Goal: Find specific page/section: Find specific page/section

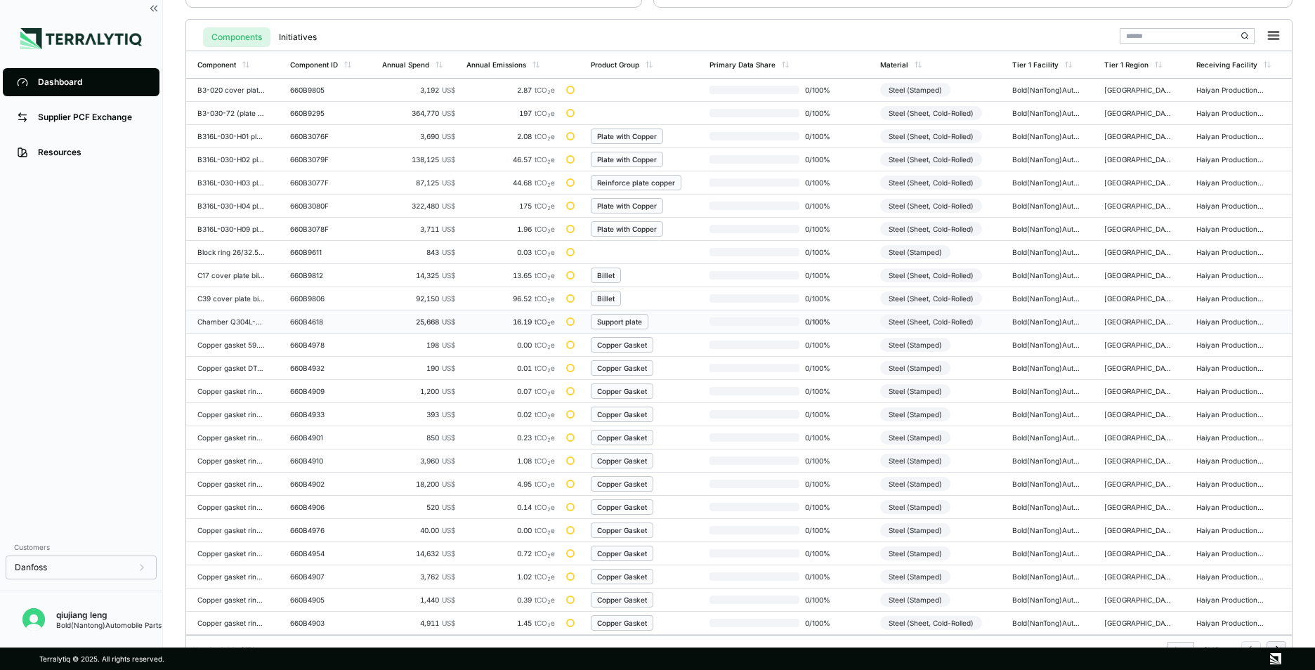
scroll to position [327, 0]
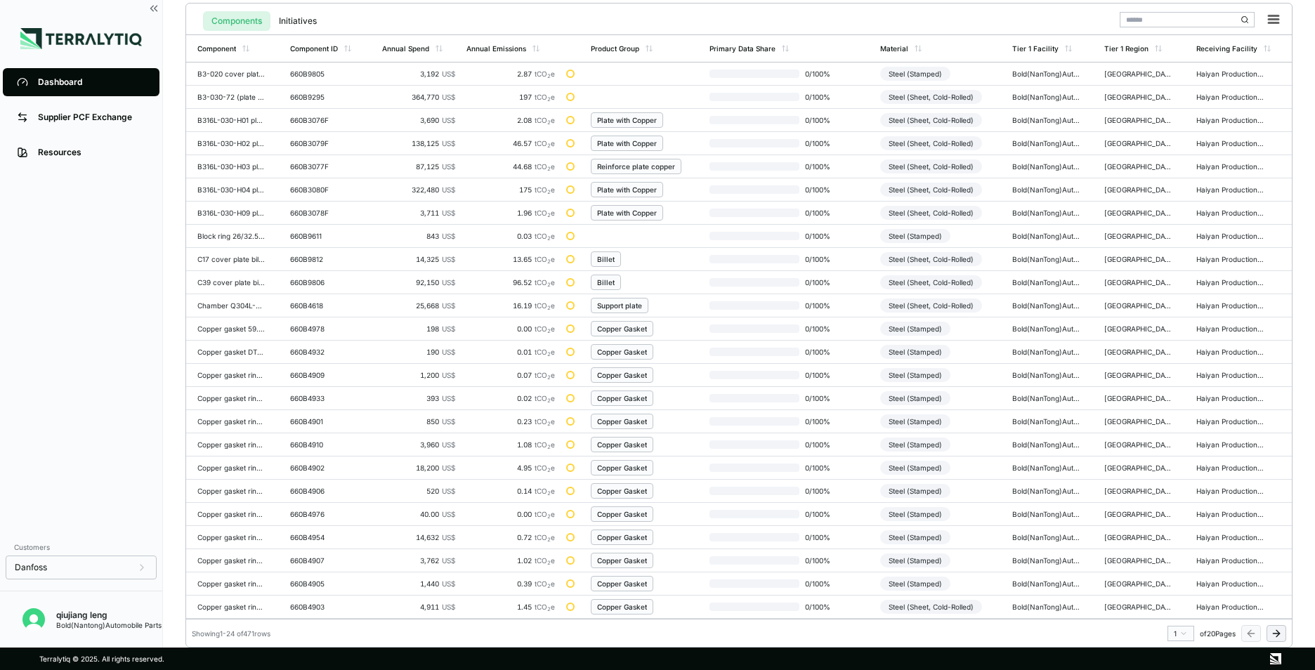
click at [1280, 634] on icon at bounding box center [1278, 633] width 4 height 6
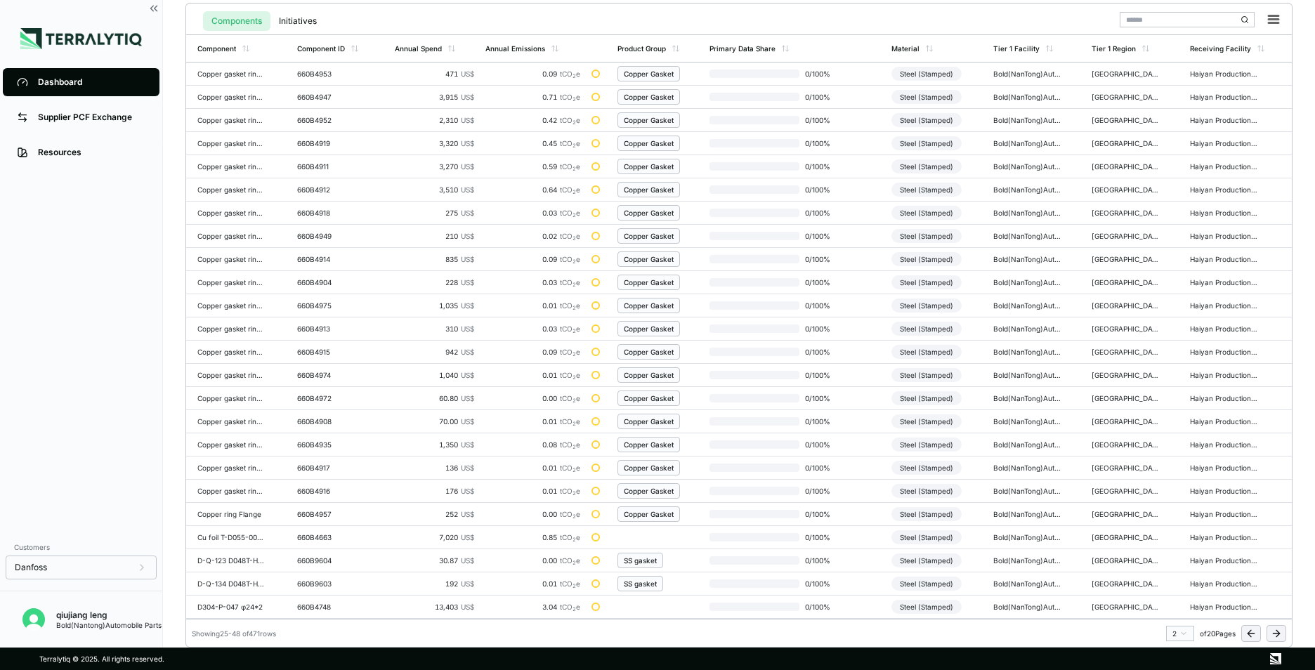
click at [1280, 634] on icon at bounding box center [1278, 633] width 4 height 6
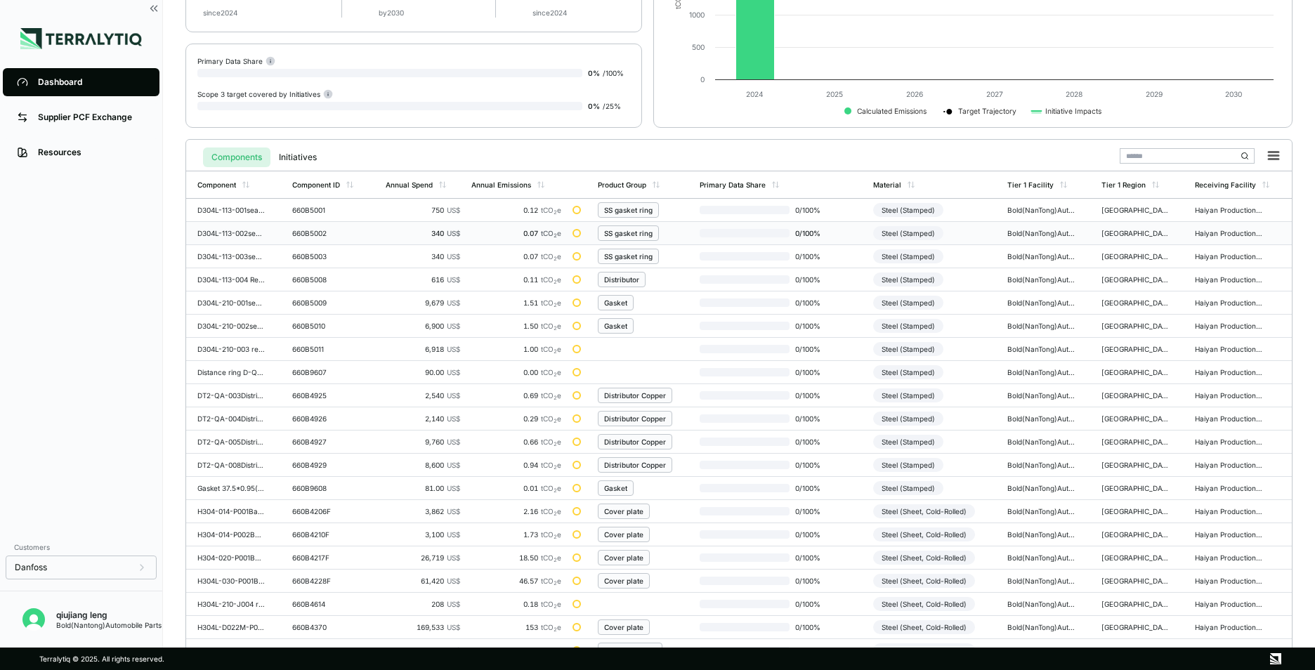
scroll to position [211, 0]
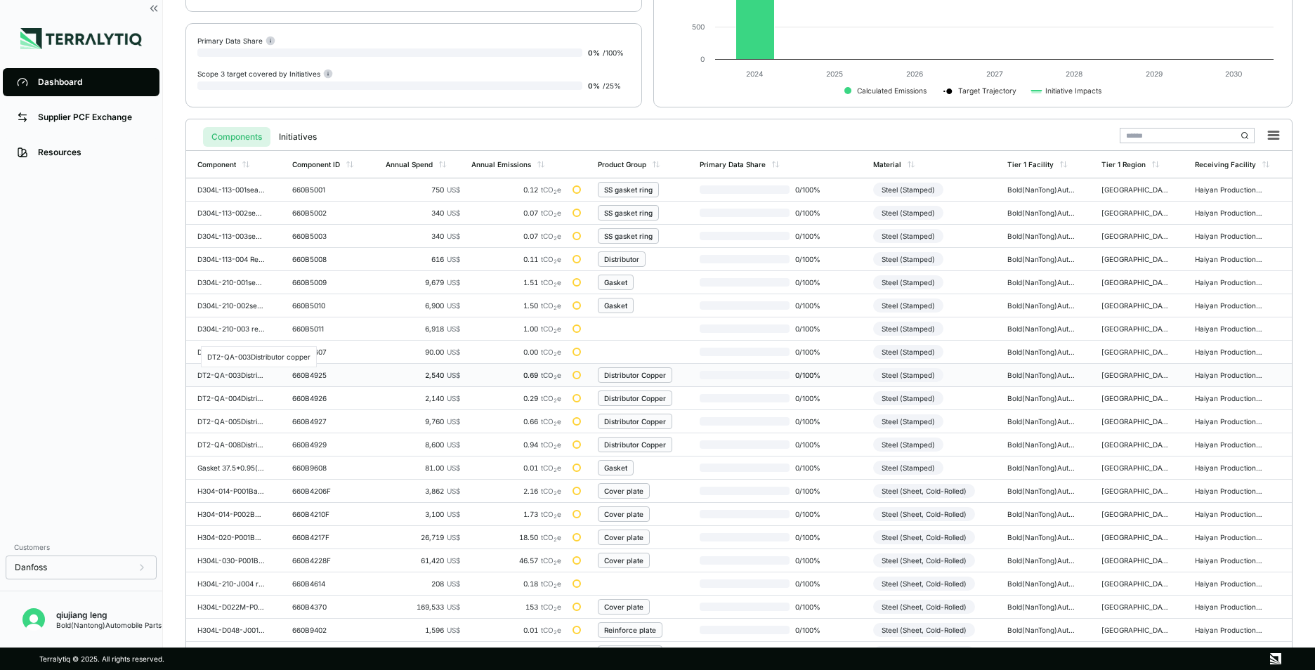
click at [216, 377] on div "DT2-QA-003Distributor copper" at bounding box center [230, 375] width 67 height 8
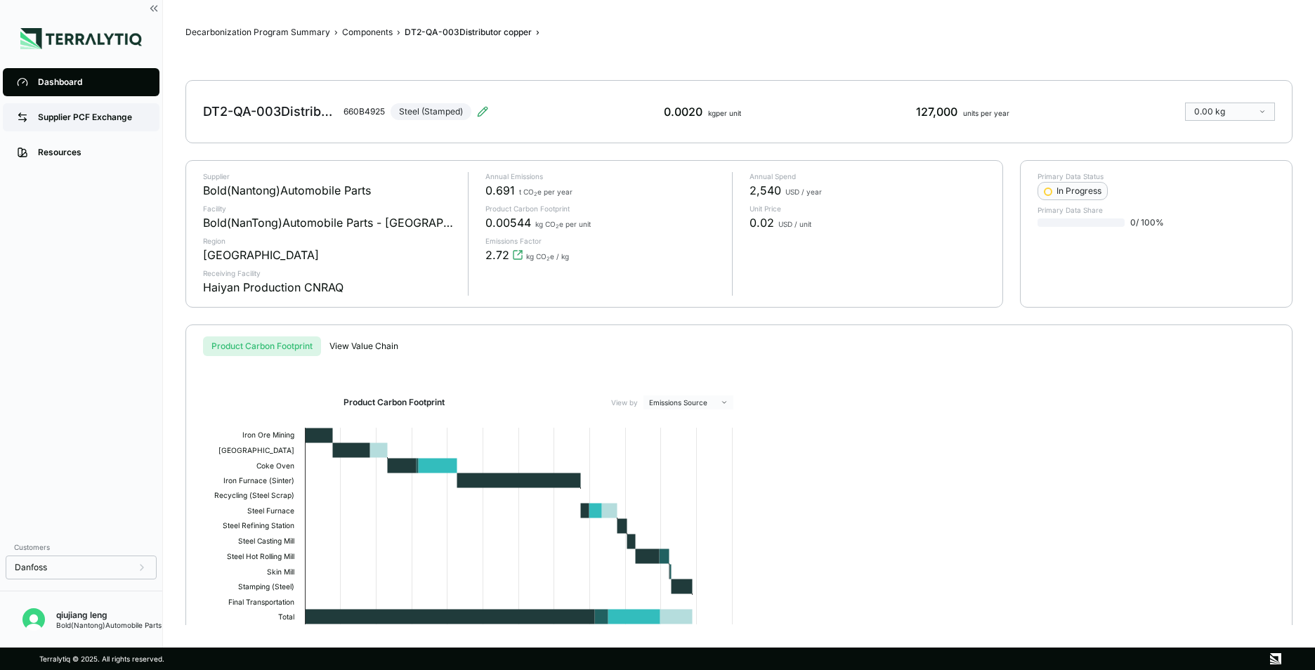
click at [65, 122] on div "Supplier PCF Exchange" at bounding box center [91, 117] width 107 height 11
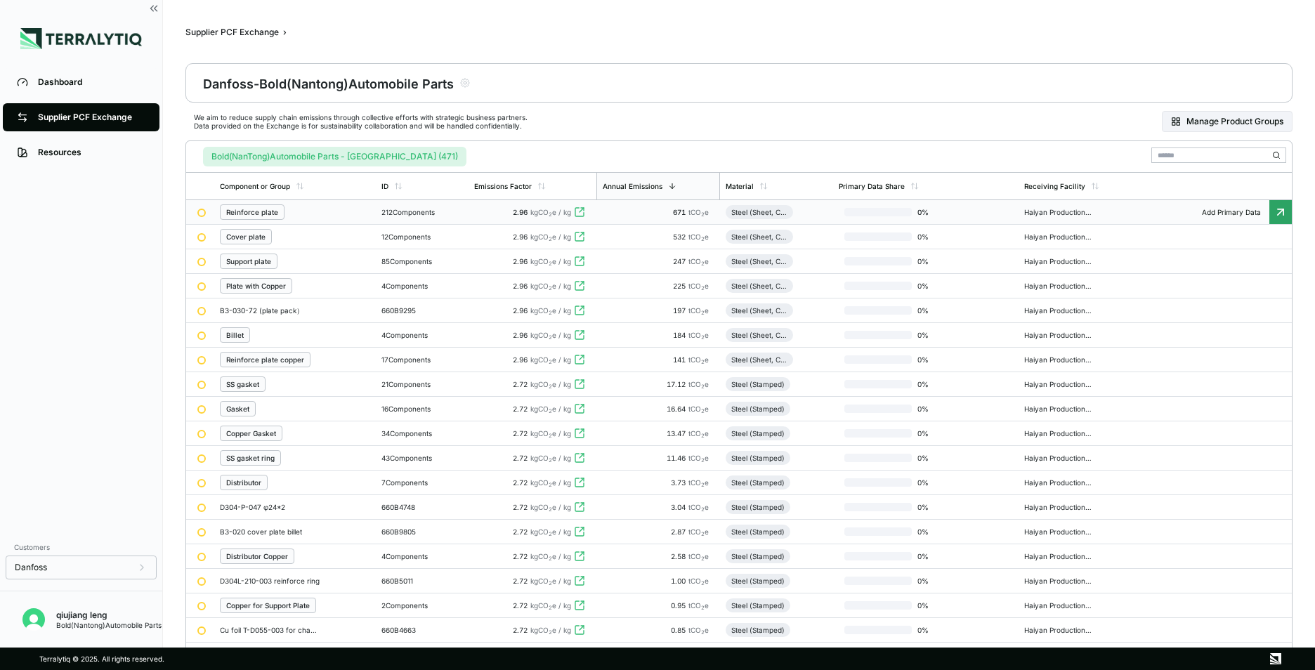
click at [368, 214] on div "Reinforce plate" at bounding box center [295, 211] width 150 height 15
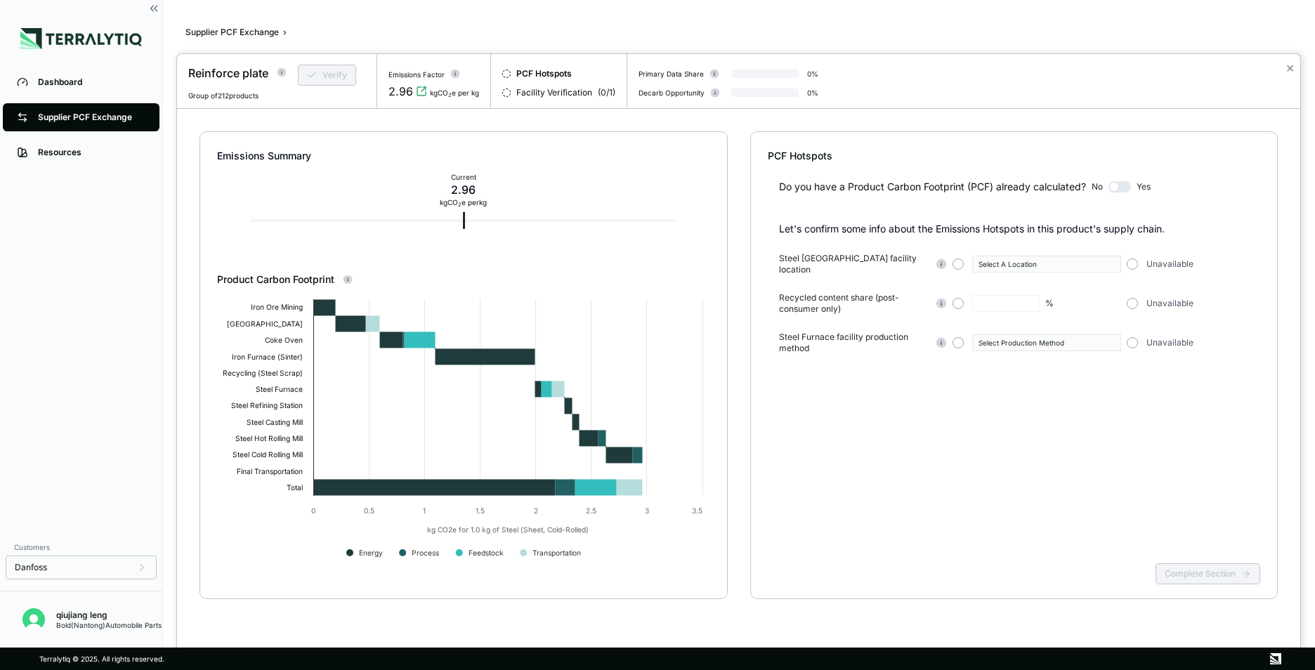
click at [60, 87] on div at bounding box center [657, 335] width 1315 height 670
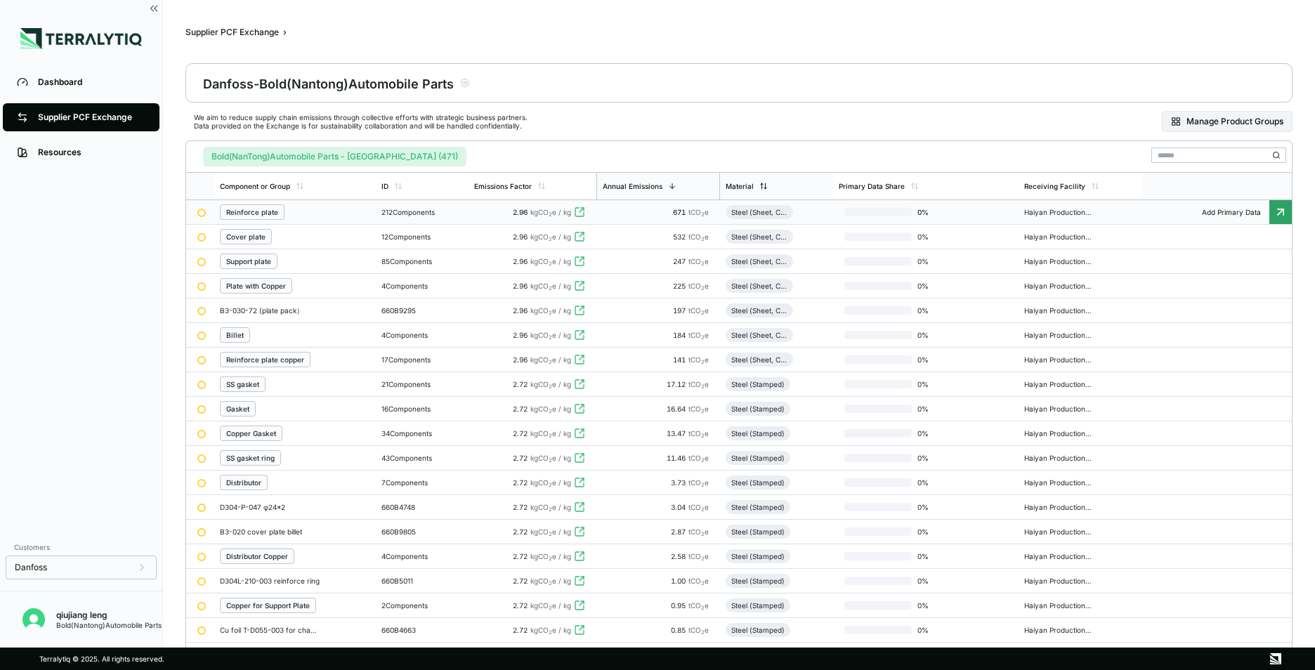
click at [747, 185] on div "Material" at bounding box center [740, 186] width 28 height 8
